Goal: Task Accomplishment & Management: Use online tool/utility

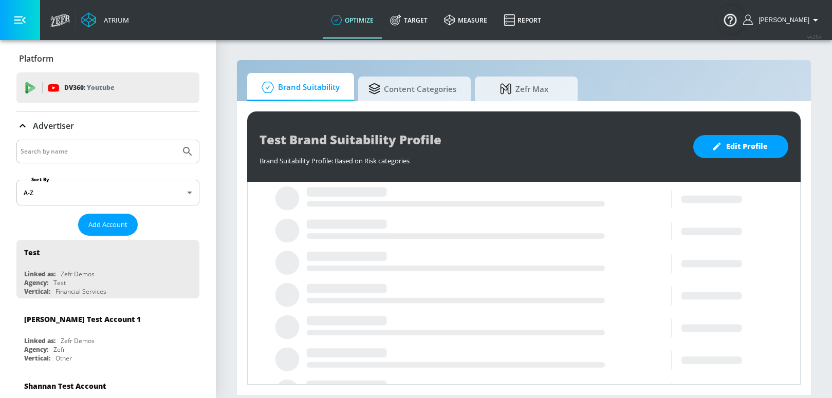
click at [96, 155] on input "Search by name" at bounding box center [99, 151] width 156 height 13
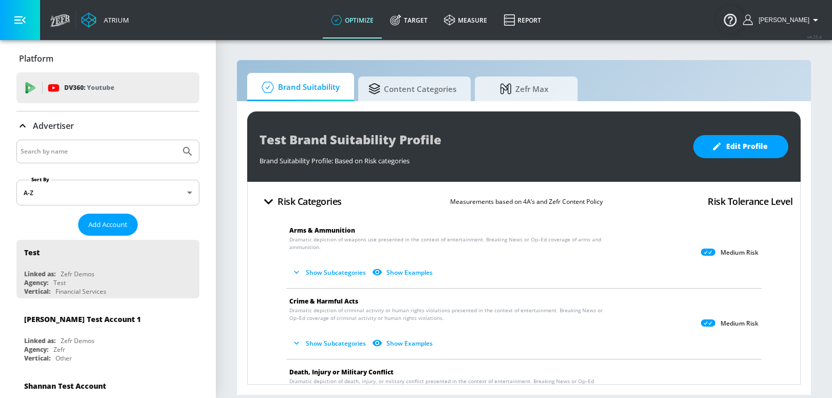
paste input "Universal Pictures"
click at [176, 140] on button "Submit Search" at bounding box center [187, 151] width 23 height 23
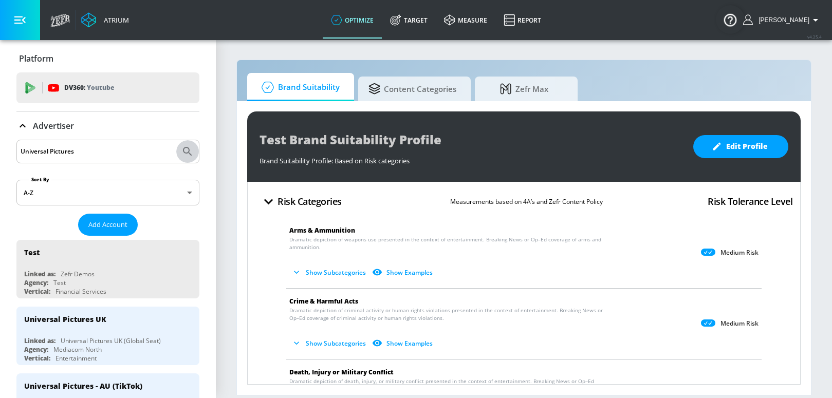
click at [181, 154] on icon "Submit Search" at bounding box center [187, 151] width 12 height 12
click at [97, 157] on input "Universal Pictures" at bounding box center [99, 151] width 156 height 13
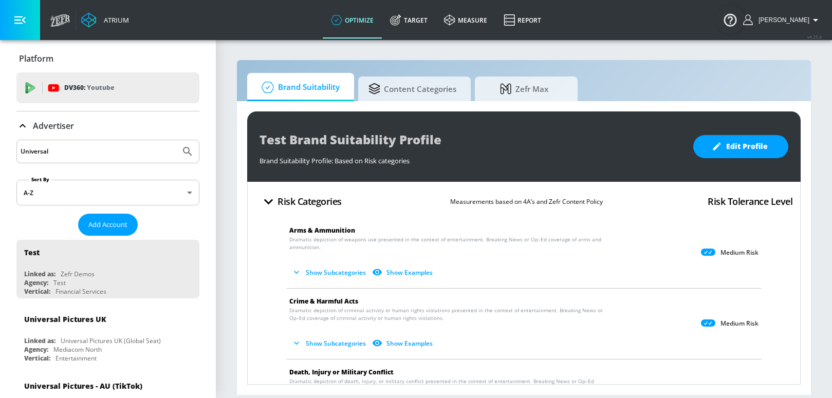
type input "Universal"
click at [176, 140] on button "Submit Search" at bounding box center [187, 151] width 23 height 23
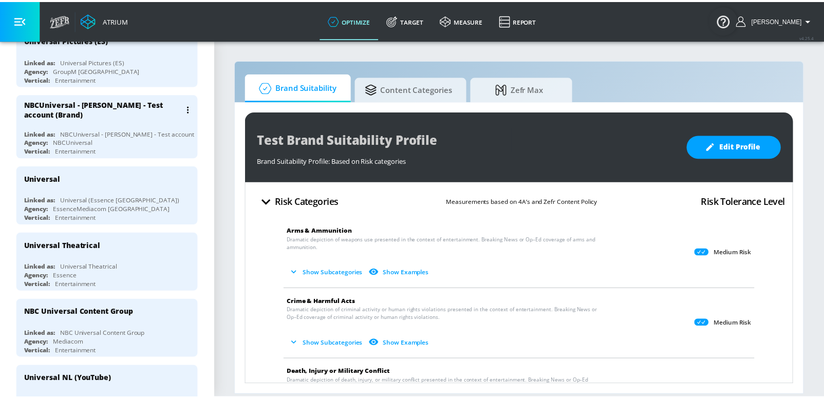
scroll to position [485, 0]
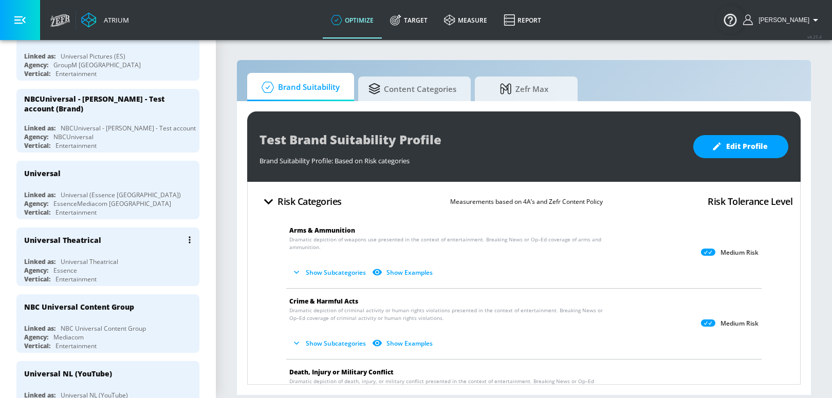
click at [135, 249] on div "Universal Theatrical" at bounding box center [110, 240] width 173 height 25
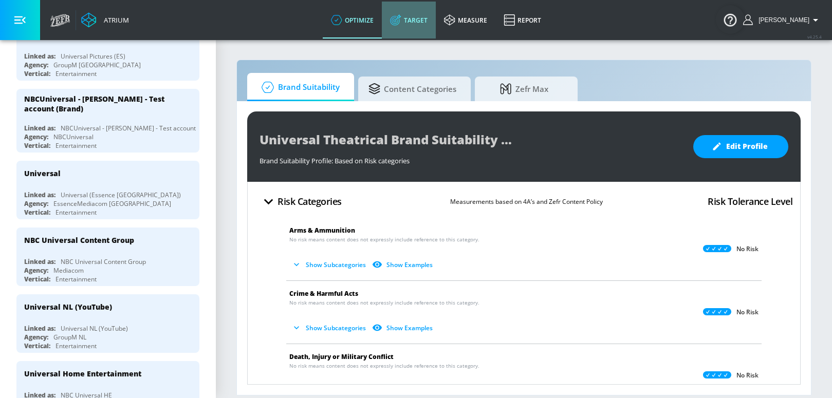
click at [436, 23] on link "Target" at bounding box center [409, 20] width 54 height 37
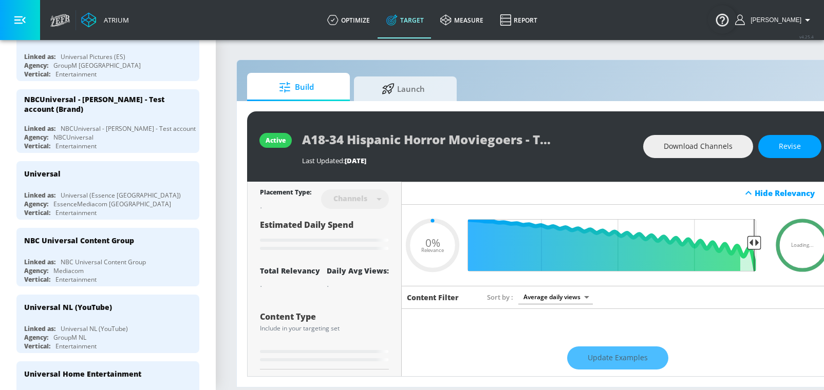
type input "0.05"
click at [405, 85] on span "Launch" at bounding box center [403, 87] width 78 height 25
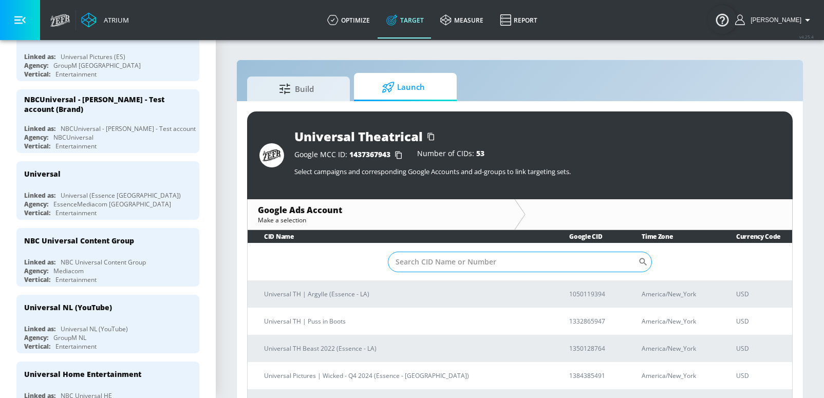
click at [440, 264] on input "Sort By" at bounding box center [513, 262] width 250 height 21
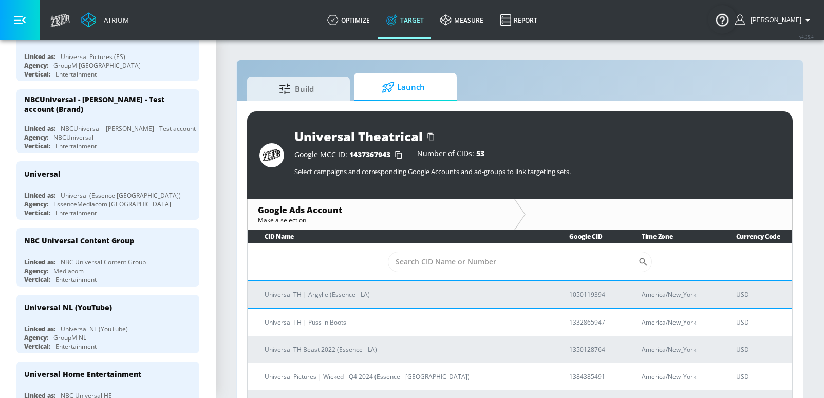
paste input "[PHONE_NUMBER]"
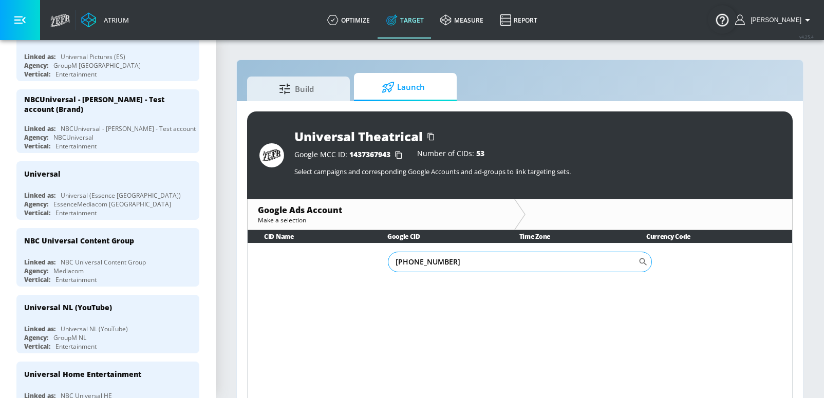
click at [410, 261] on input "[PHONE_NUMBER]" at bounding box center [513, 262] width 250 height 21
drag, startPoint x: 424, startPoint y: 260, endPoint x: 551, endPoint y: 259, distance: 127.4
click at [424, 261] on input "287803-3378" at bounding box center [513, 262] width 250 height 21
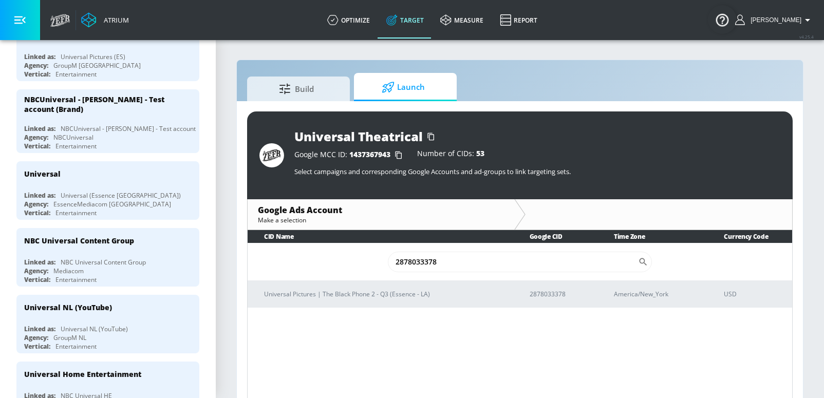
type input "2878033378"
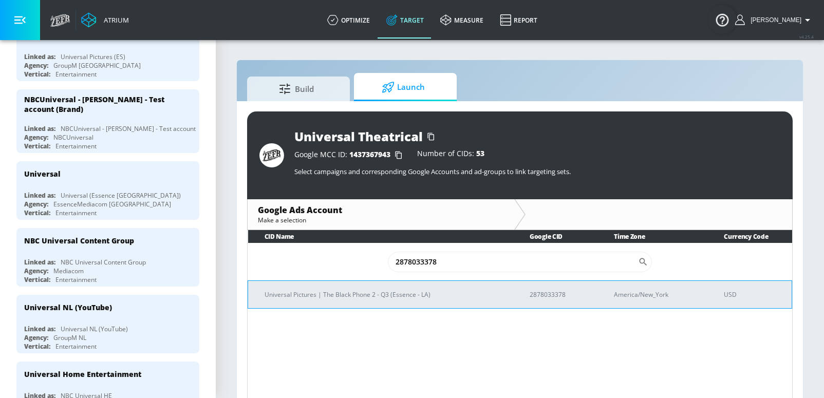
click at [326, 292] on p "Universal Pictures | The Black Phone 2 - Q3 (Essence - LA)" at bounding box center [385, 294] width 240 height 11
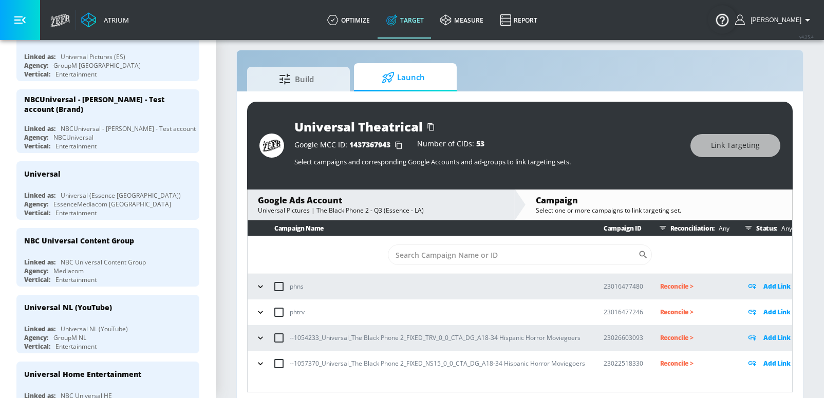
scroll to position [15, 0]
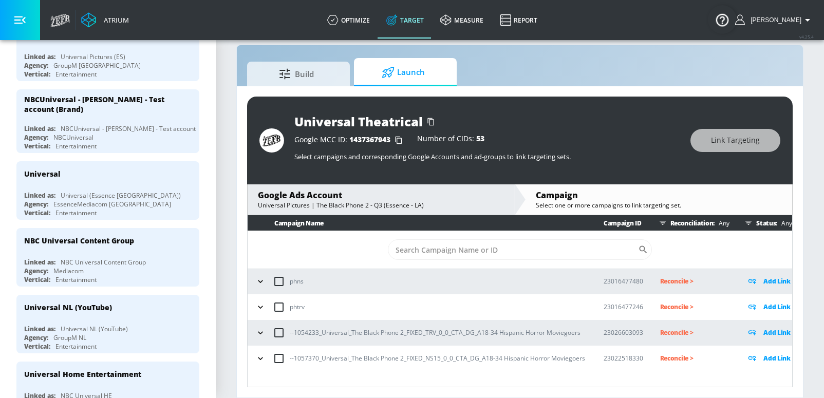
click at [261, 334] on icon "button" at bounding box center [260, 333] width 10 height 10
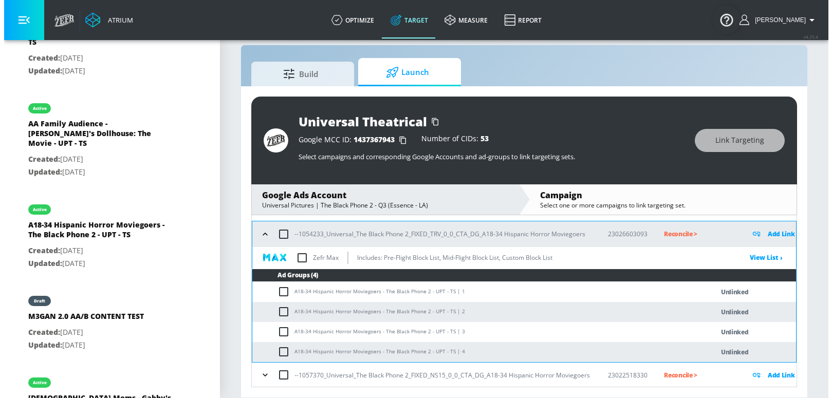
scroll to position [100, 0]
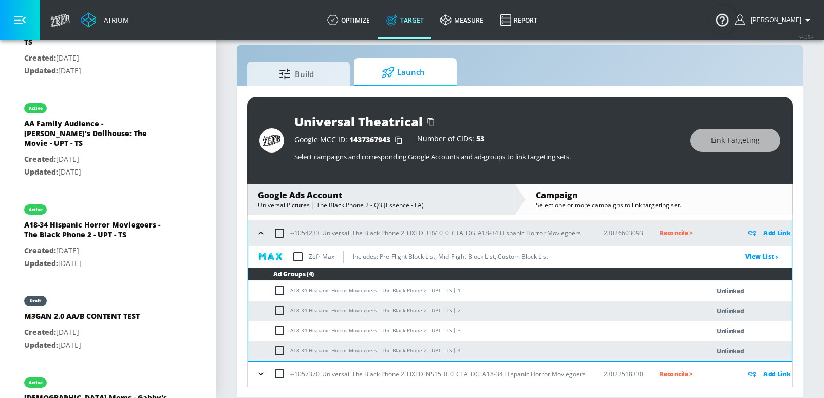
click at [748, 230] on p "Add Link" at bounding box center [776, 233] width 27 height 12
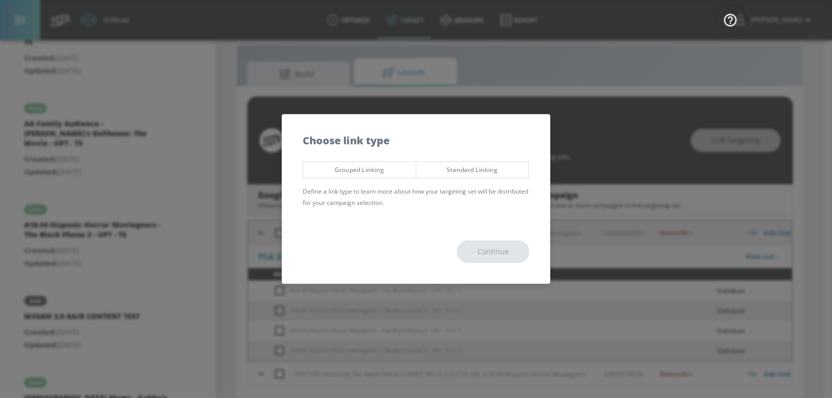
click at [375, 170] on span "Grouped Linking" at bounding box center [359, 169] width 97 height 11
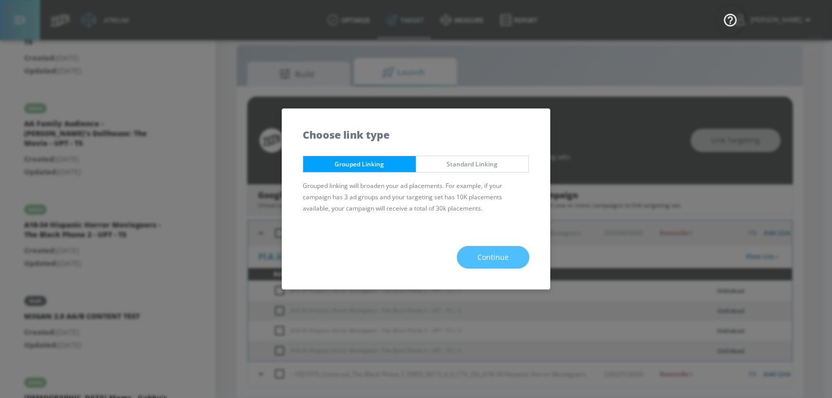
click at [509, 257] on button "Continue" at bounding box center [493, 257] width 72 height 23
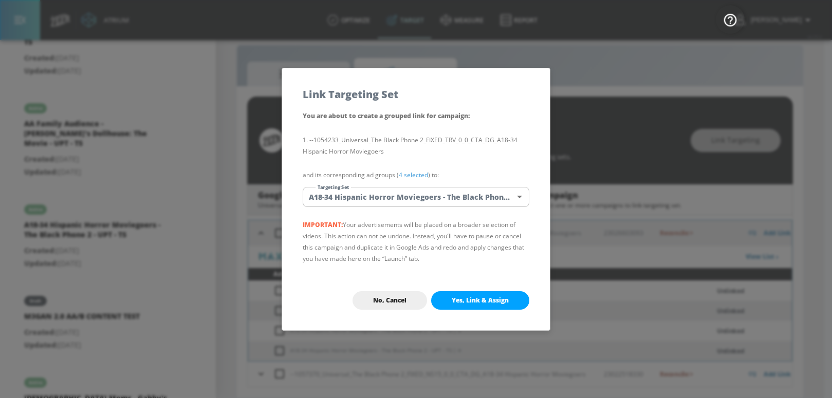
click at [346, 192] on body "Atrium optimize Target measure Report optimize Target measure Report v 4.25.4 […" at bounding box center [416, 191] width 832 height 413
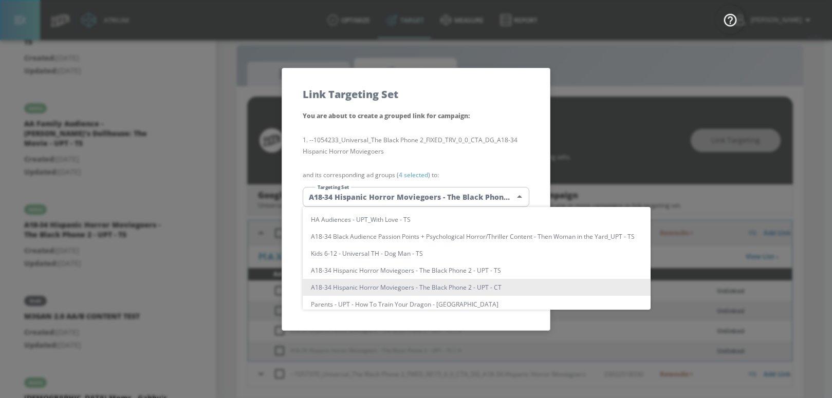
scroll to position [0, 0]
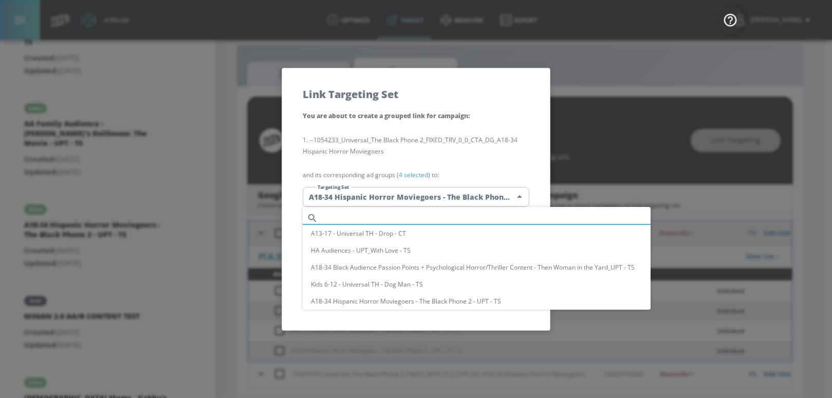
click at [356, 216] on input "text" at bounding box center [486, 218] width 328 height 14
paste input "A18-34 Hispanic Horror Moviegoers - The Black Phone 2 - UPT - TS"
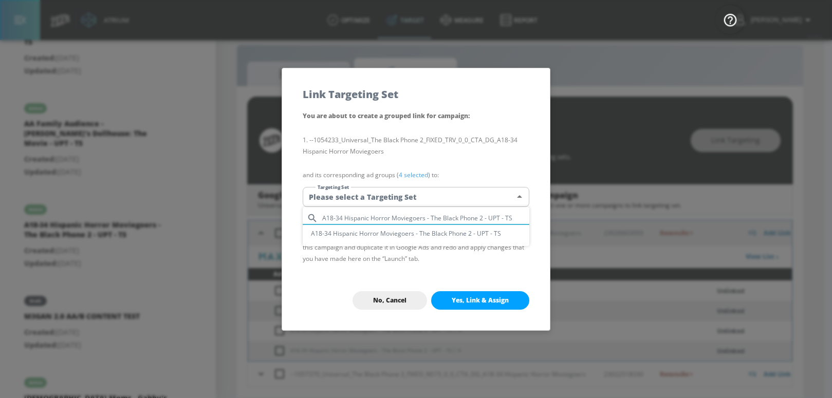
type input "A18-34 Hispanic Horror Moviegoers - The Black Phone 2 - UPT - TS"
click at [358, 236] on li "A18-34 Hispanic Horror Moviegoers - The Black Phone 2 - UPT - TS" at bounding box center [416, 233] width 227 height 17
type input "1bcd9beb-89e1-43b3-a6ba-8ae0800e1388"
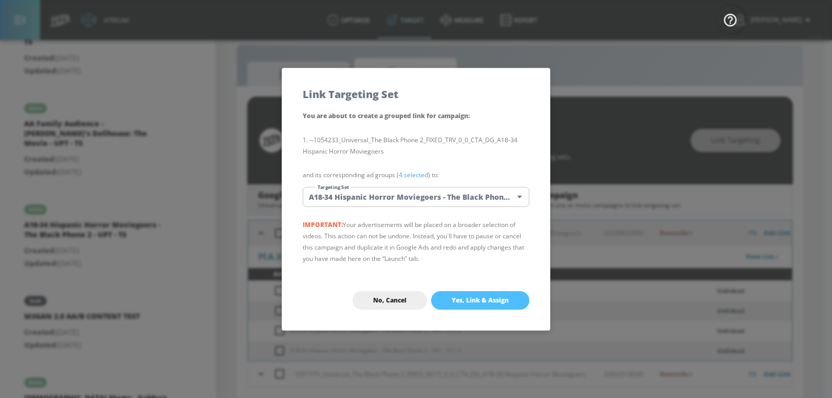
click at [491, 299] on span "Yes, Link & Assign" at bounding box center [479, 300] width 57 height 8
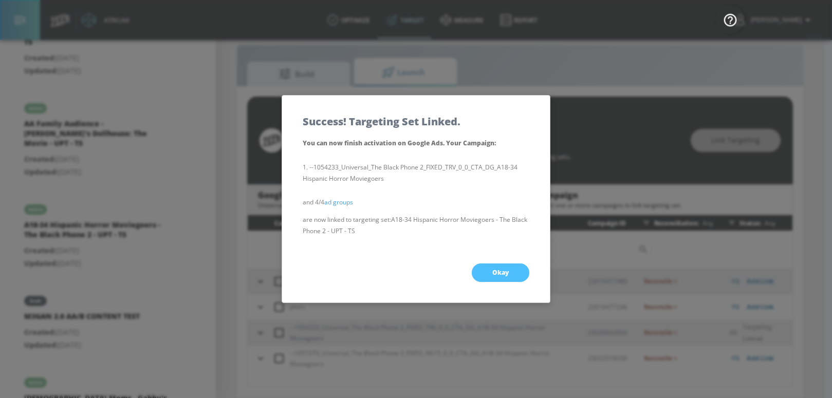
click at [495, 281] on button "Okay" at bounding box center [501, 273] width 58 height 18
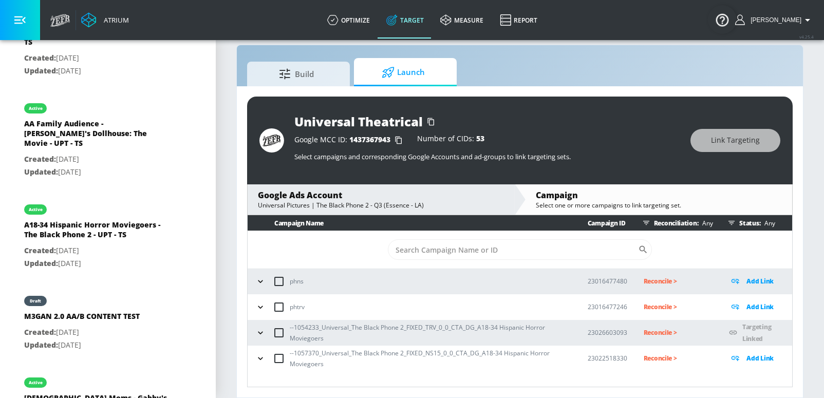
click at [255, 357] on icon "button" at bounding box center [260, 358] width 10 height 10
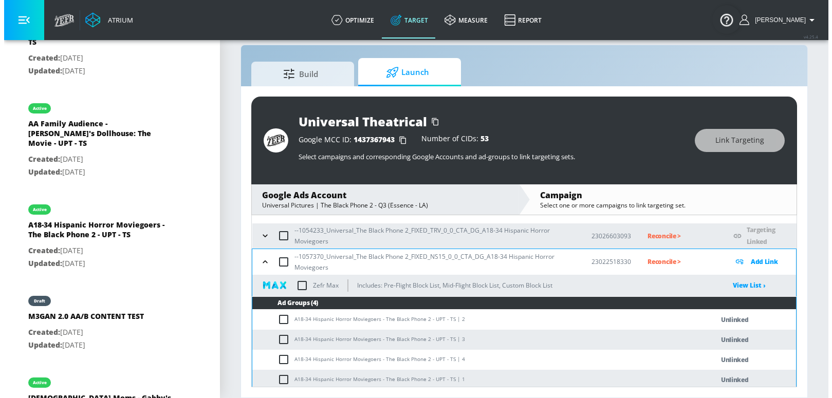
scroll to position [100, 0]
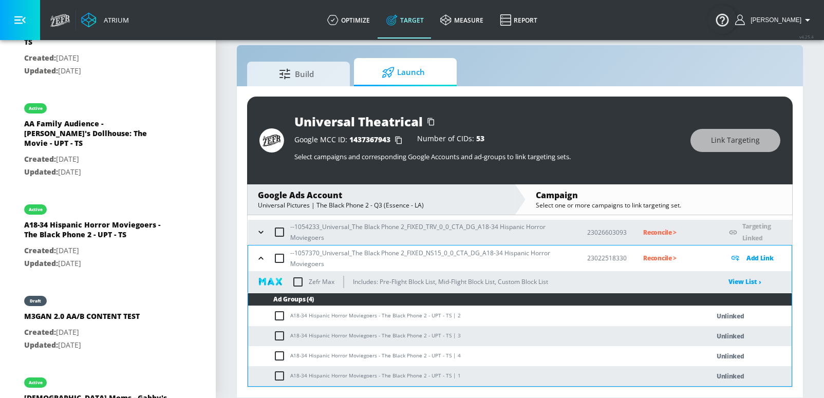
click at [748, 261] on p "Add Link" at bounding box center [759, 258] width 27 height 12
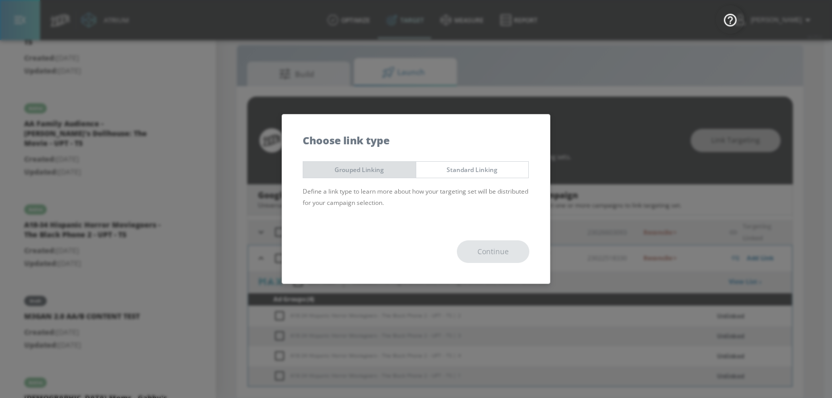
click at [350, 170] on span "Grouped Linking" at bounding box center [359, 169] width 97 height 11
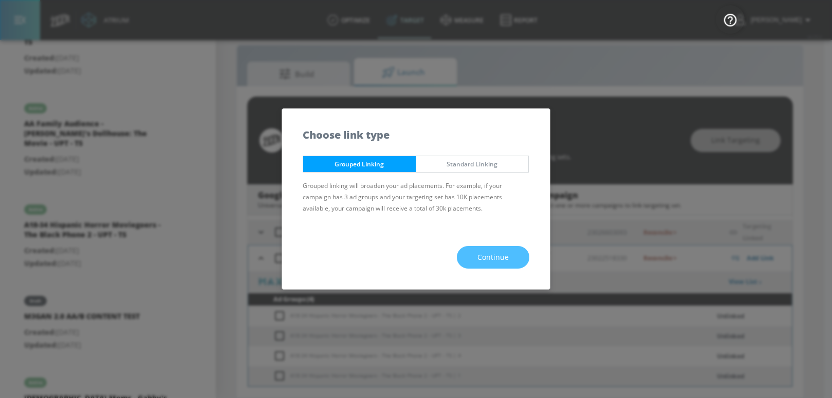
click at [495, 261] on span "Continue" at bounding box center [492, 257] width 31 height 13
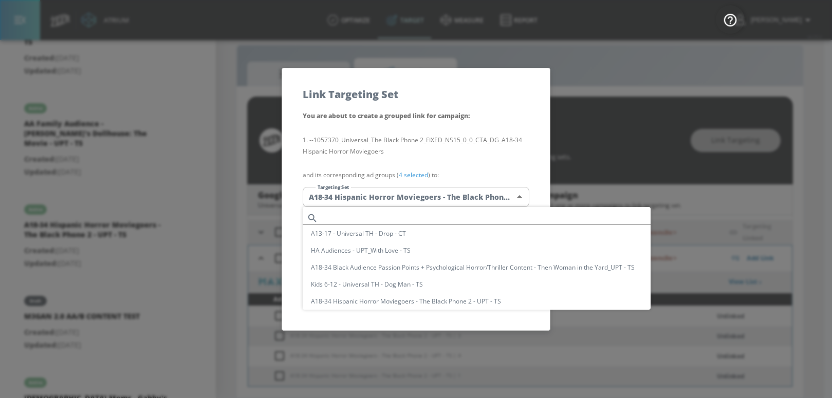
click at [365, 193] on body "Atrium optimize Target measure Report optimize Target measure Report v 4.25.4 […" at bounding box center [416, 191] width 832 height 413
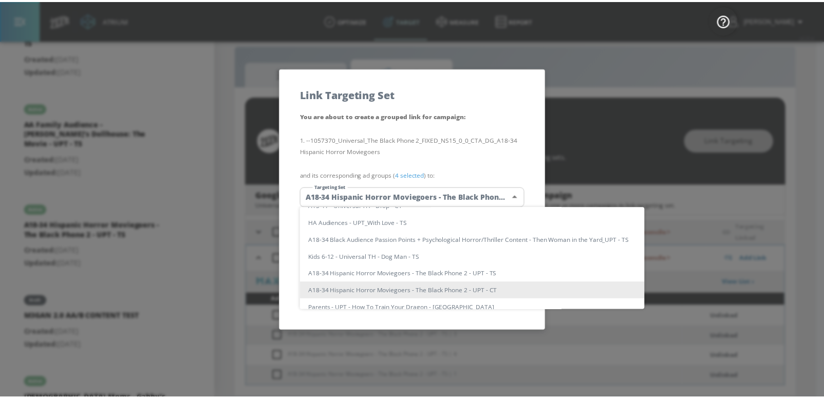
scroll to position [0, 0]
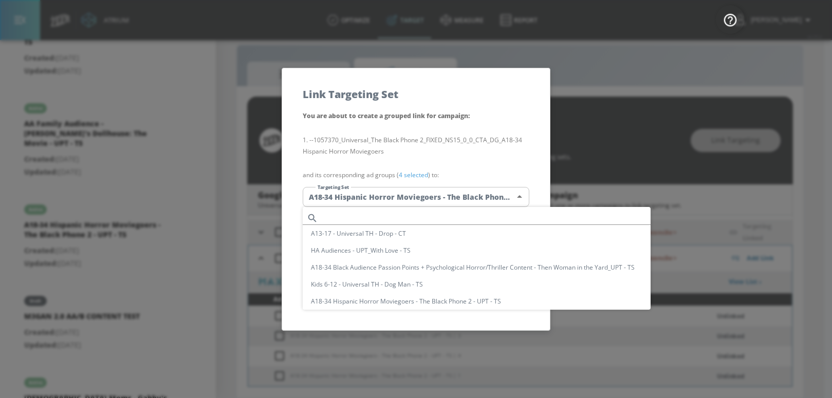
click at [365, 222] on input "text" at bounding box center [486, 218] width 328 height 14
paste input "A18-34 Hispanic Horror Moviegoers - The Black Phone 2 - UPT - TS"
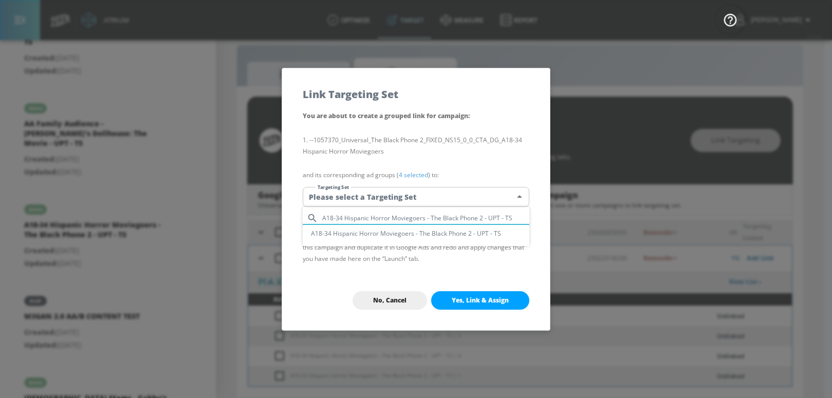
type input "A18-34 Hispanic Horror Moviegoers - The Black Phone 2 - UPT - TS"
click at [360, 240] on li "A18-34 Hispanic Horror Moviegoers - The Black Phone 2 - UPT - TS" at bounding box center [416, 233] width 227 height 17
type input "1bcd9beb-89e1-43b3-a6ba-8ae0800e1388"
click at [461, 296] on span "Yes, Link & Assign" at bounding box center [479, 300] width 57 height 8
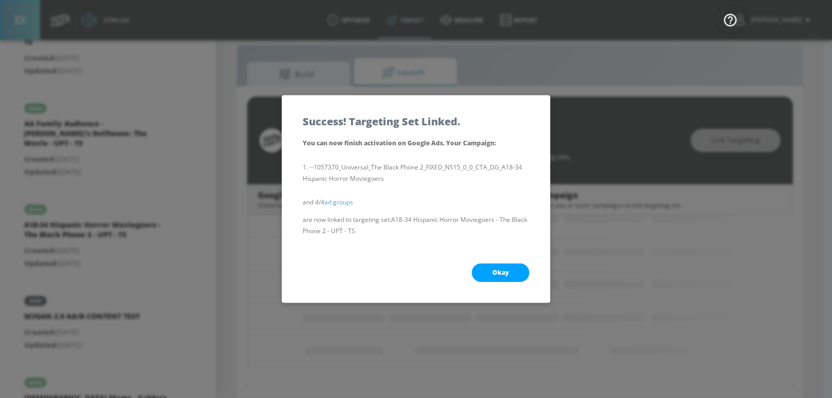
click at [500, 275] on span "Okay" at bounding box center [500, 273] width 16 height 8
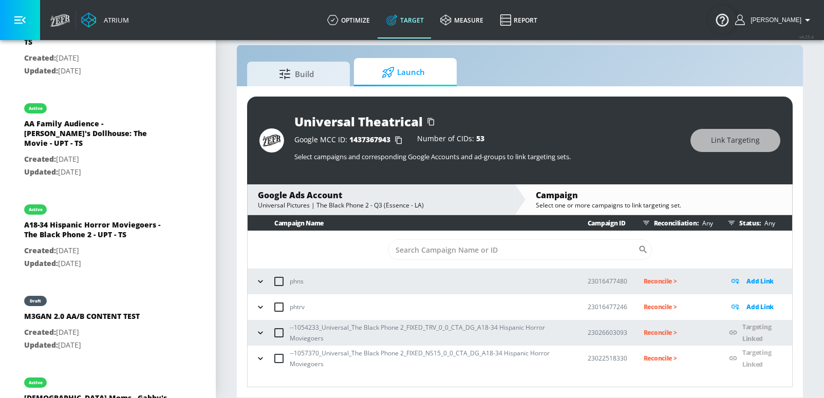
click at [660, 333] on p "Reconcile >" at bounding box center [678, 333] width 69 height 12
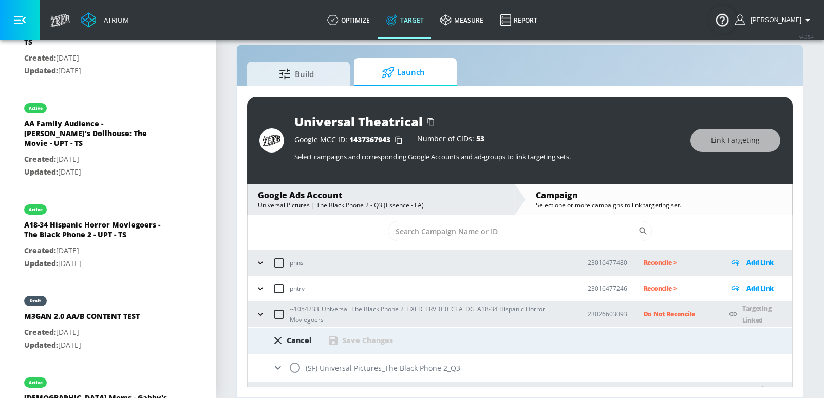
scroll to position [40, 0]
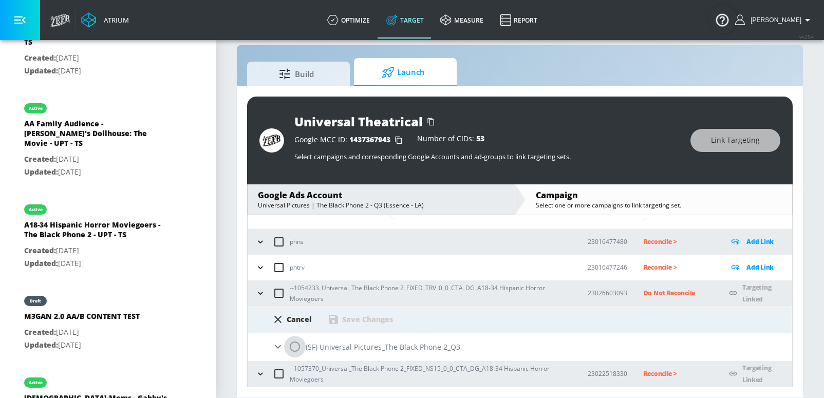
click at [296, 355] on input "radio" at bounding box center [295, 347] width 22 height 22
radio input "true"
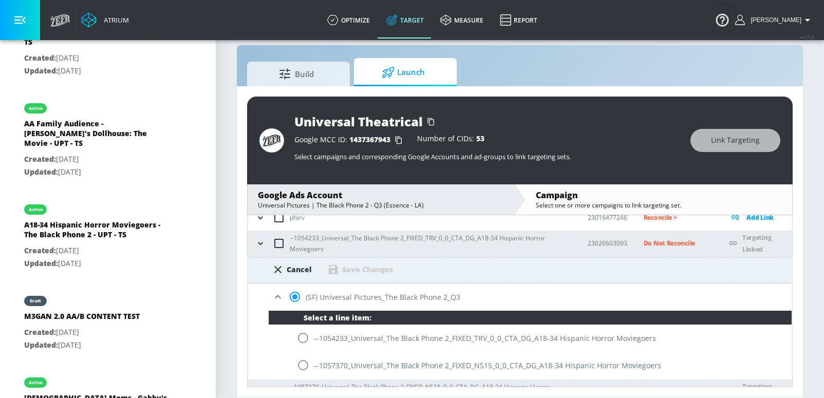
scroll to position [108, 0]
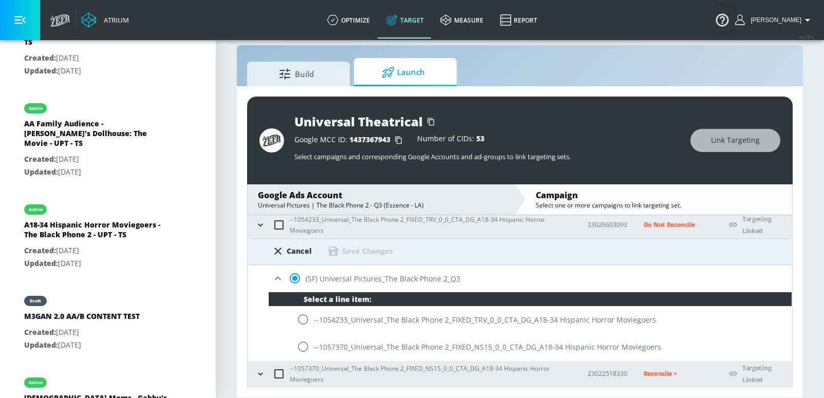
click at [305, 317] on input "radio" at bounding box center [303, 320] width 22 height 22
radio input "true"
click at [370, 249] on div "Save Changes" at bounding box center [367, 251] width 51 height 10
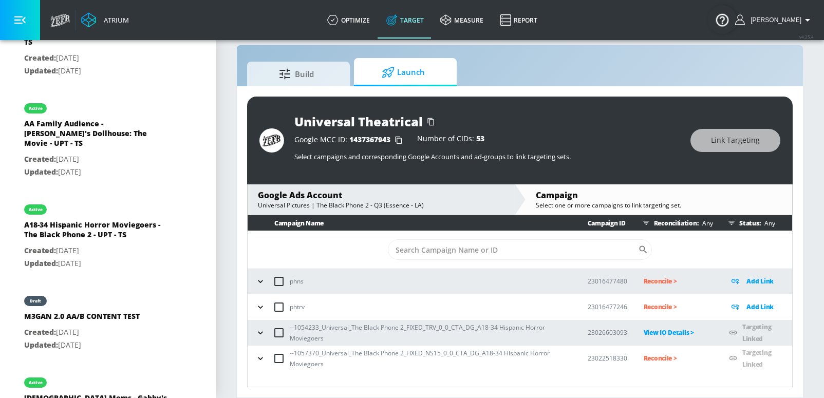
scroll to position [0, 0]
click at [660, 359] on p "Reconcile >" at bounding box center [678, 358] width 69 height 12
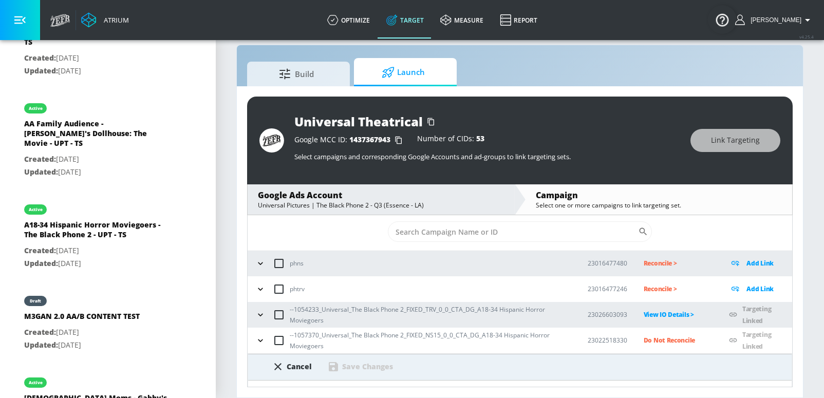
scroll to position [40, 0]
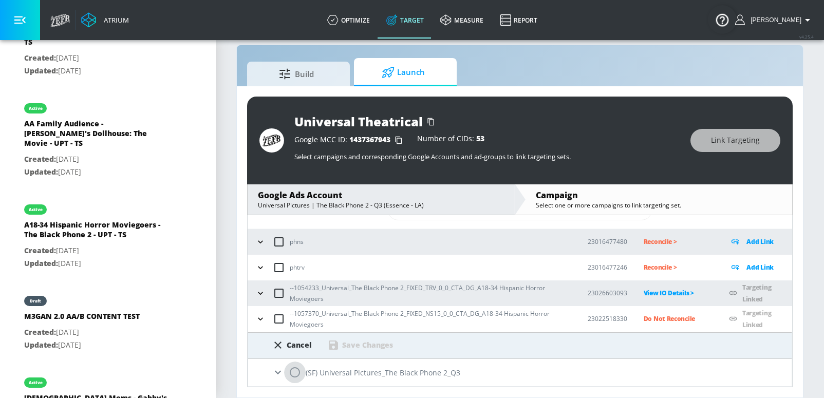
click at [293, 362] on input "radio" at bounding box center [295, 373] width 22 height 22
radio input "true"
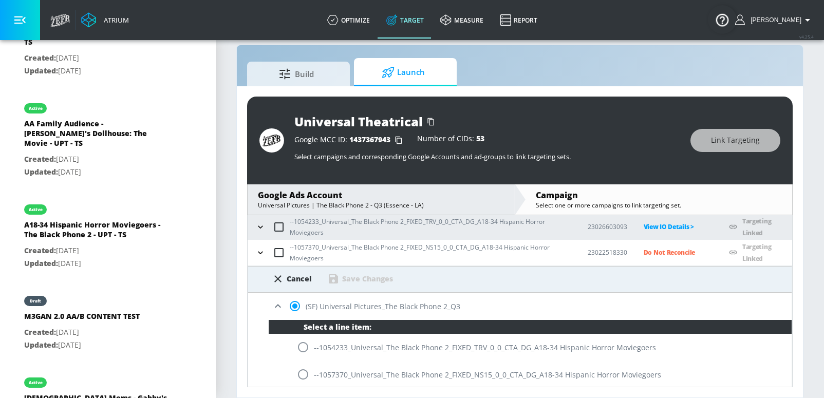
scroll to position [108, 0]
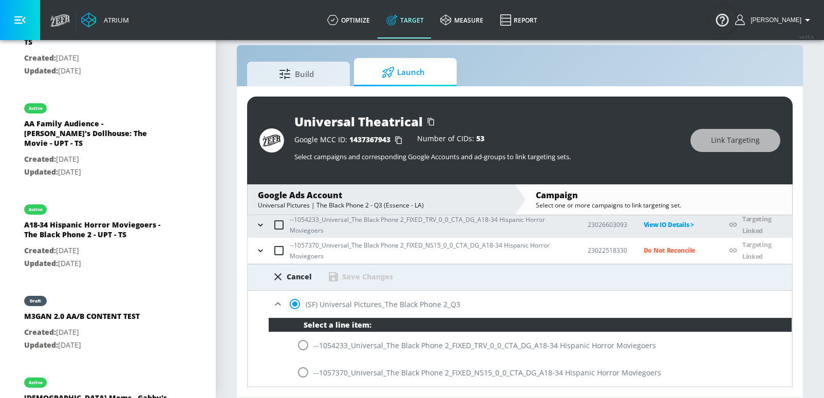
click at [304, 362] on input "radio" at bounding box center [303, 373] width 22 height 22
radio input "true"
click at [362, 275] on div "Save Changes" at bounding box center [367, 277] width 51 height 10
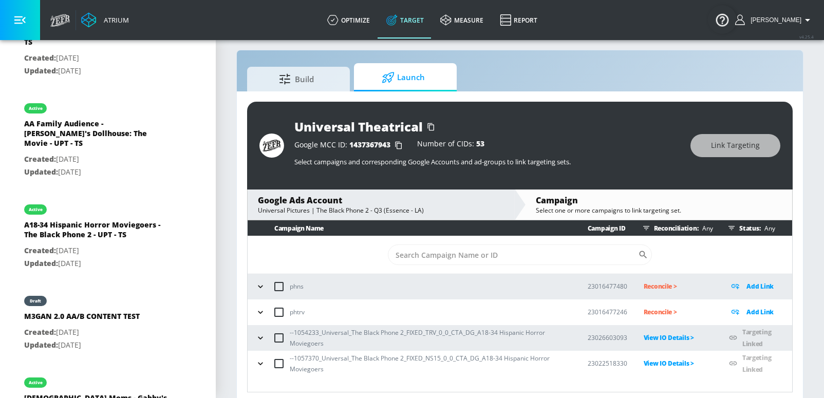
scroll to position [15, 0]
